Goal: Task Accomplishment & Management: Manage account settings

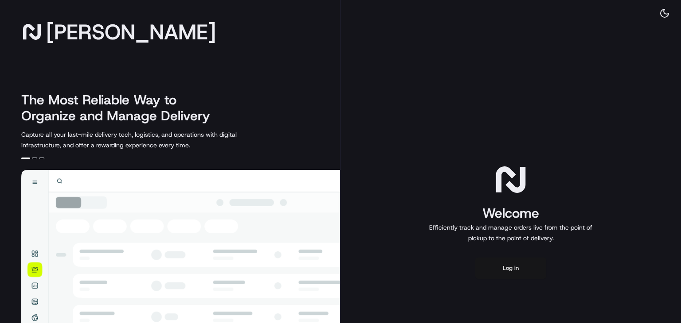
click at [502, 271] on button "Log in" at bounding box center [510, 268] width 71 height 21
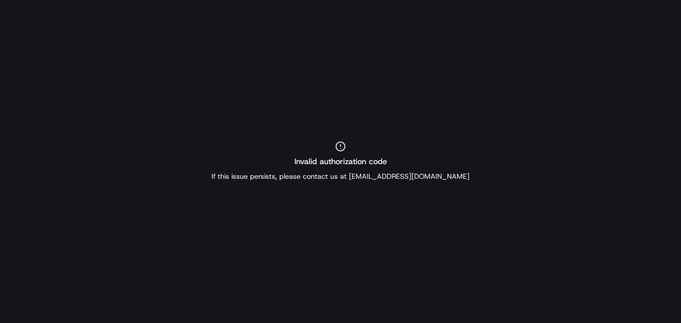
click at [457, 135] on div "Invalid authorization code If this issue persists, please contact us at [EMAIL_…" at bounding box center [340, 161] width 681 height 323
click at [442, 140] on div "Invalid authorization code If this issue persists, please contact us at [EMAIL_…" at bounding box center [340, 161] width 681 height 323
